Goal: Find specific page/section: Find specific page/section

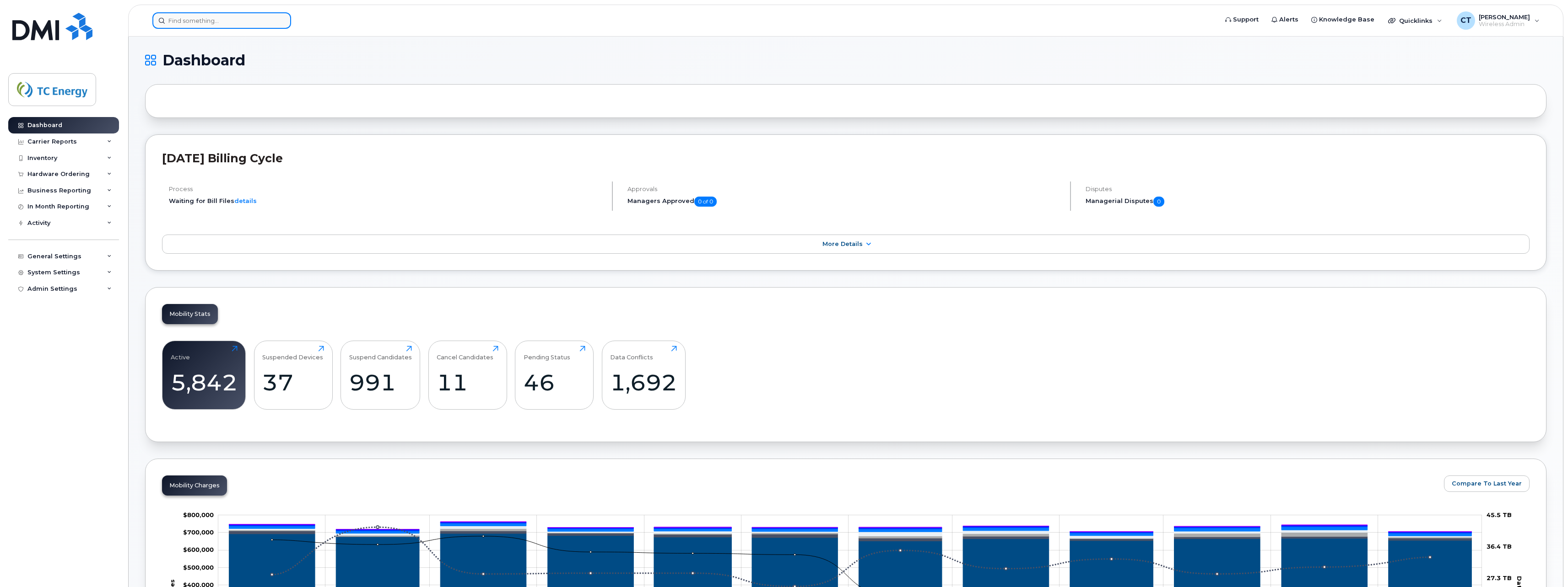
click at [228, 26] on input at bounding box center [222, 20] width 139 height 16
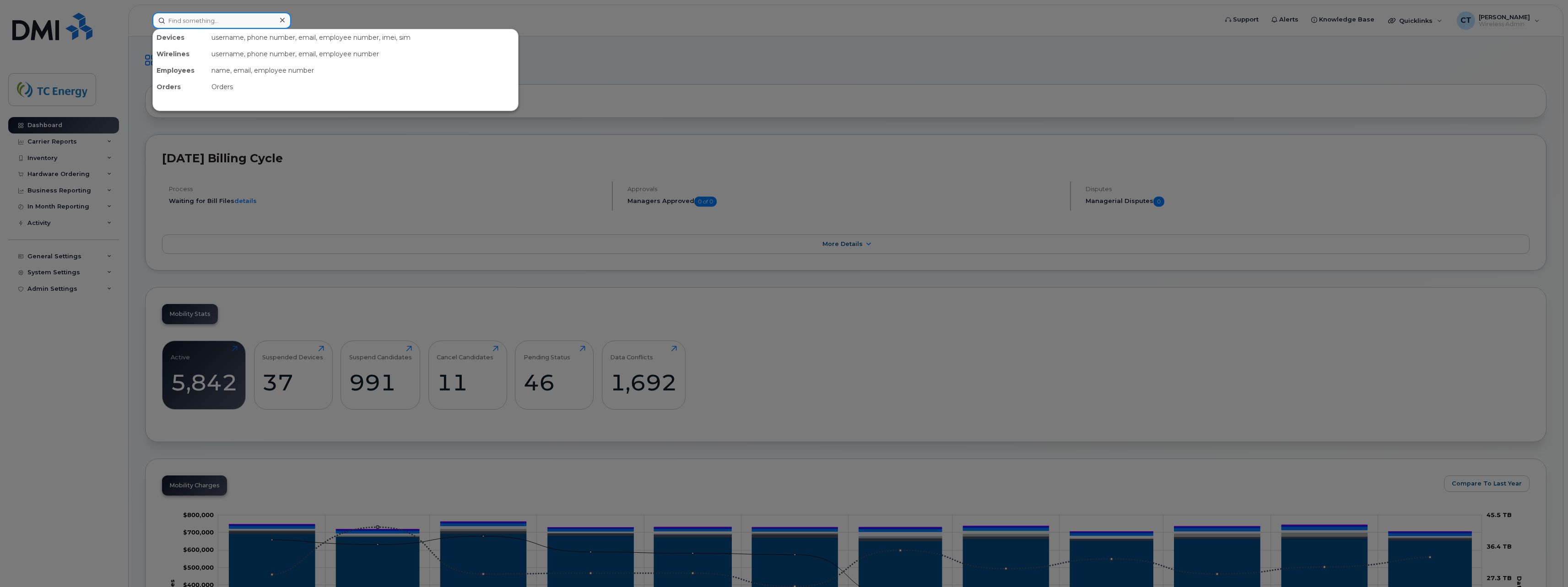
paste input "368-887-2487"
type input "368-887-2487"
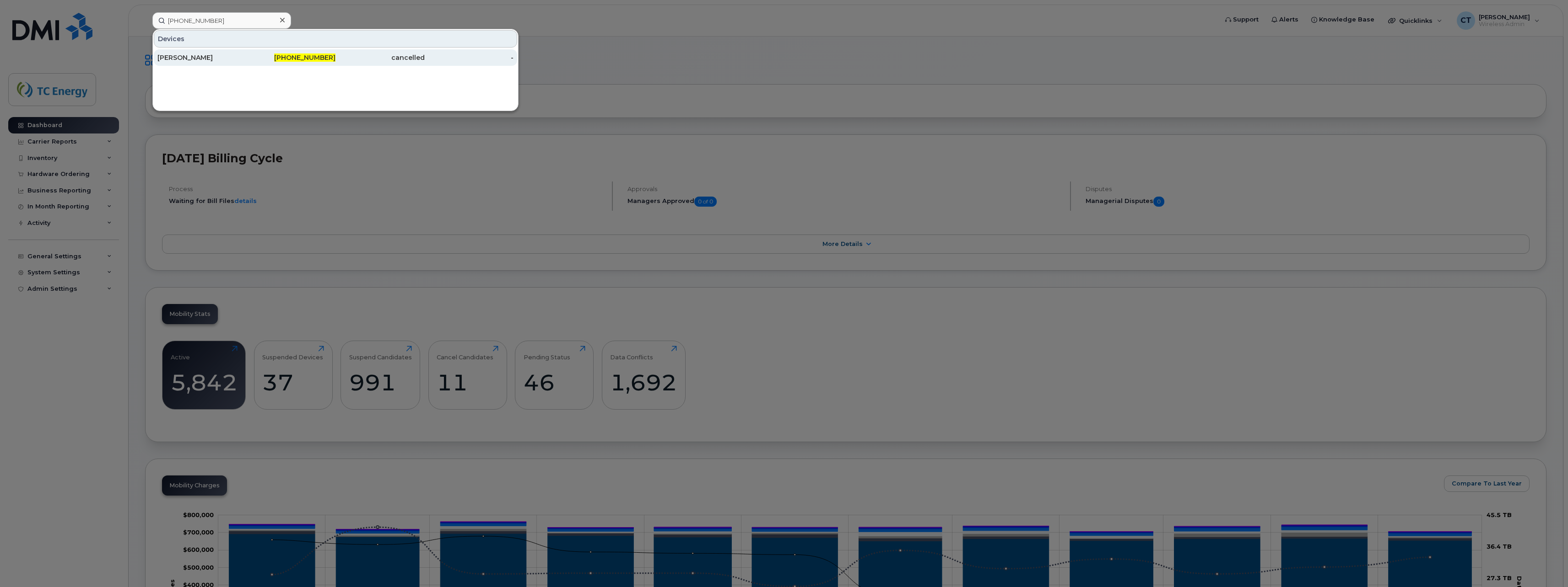
click at [229, 59] on div "ZIXIANG CHEN" at bounding box center [202, 58] width 89 height 10
